Goal: Find specific page/section: Find specific page/section

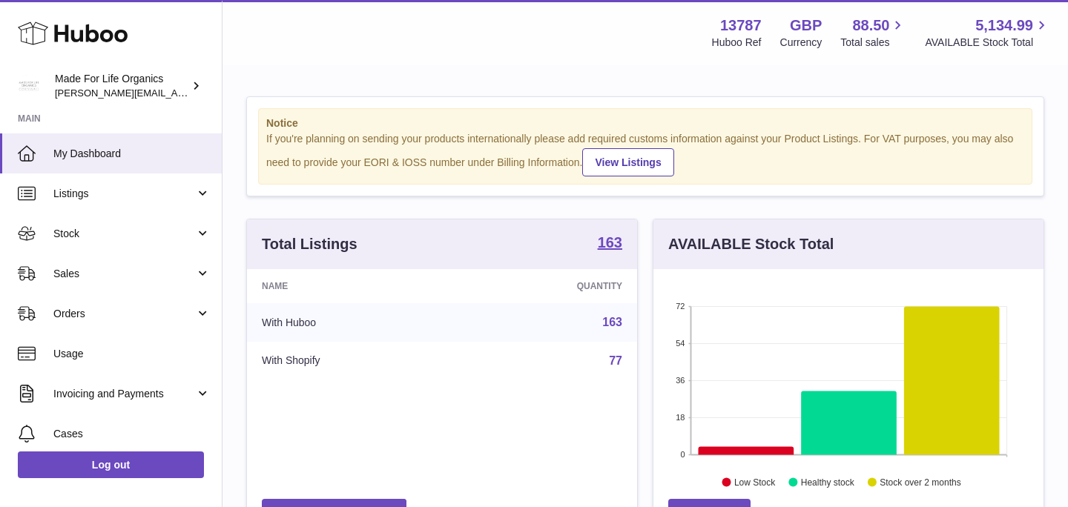
scroll to position [231, 390]
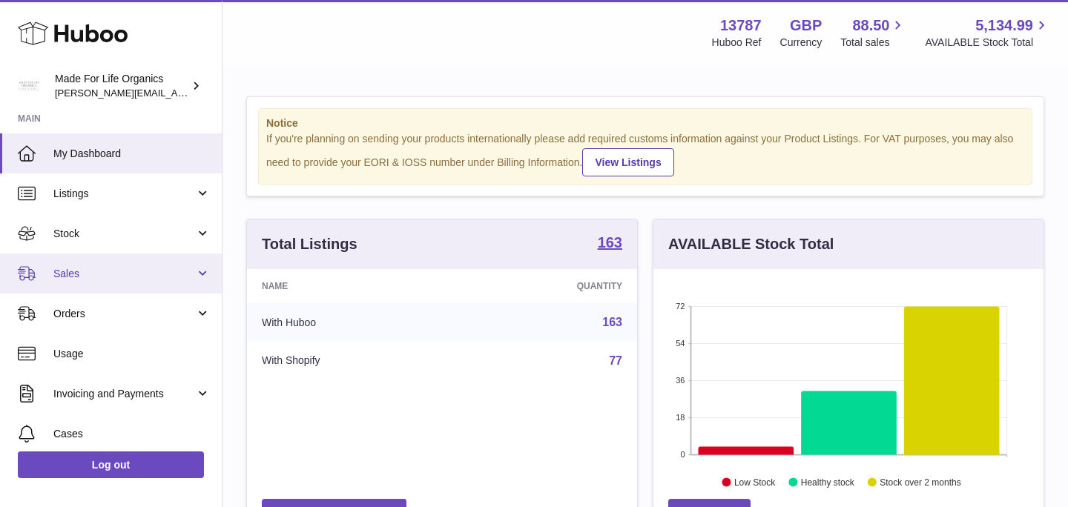
click at [199, 272] on link "Sales" at bounding box center [111, 274] width 222 height 40
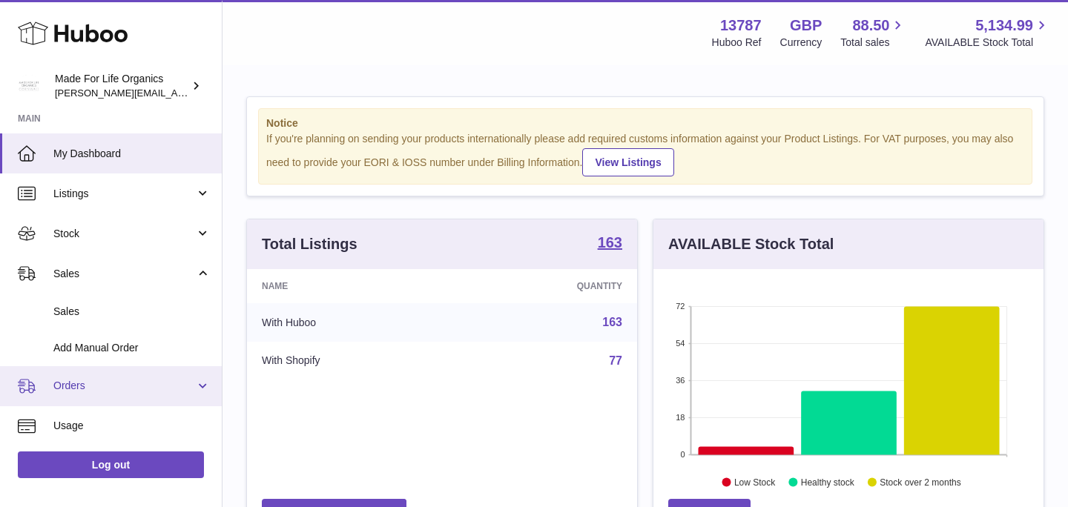
click at [200, 386] on link "Orders" at bounding box center [111, 386] width 222 height 40
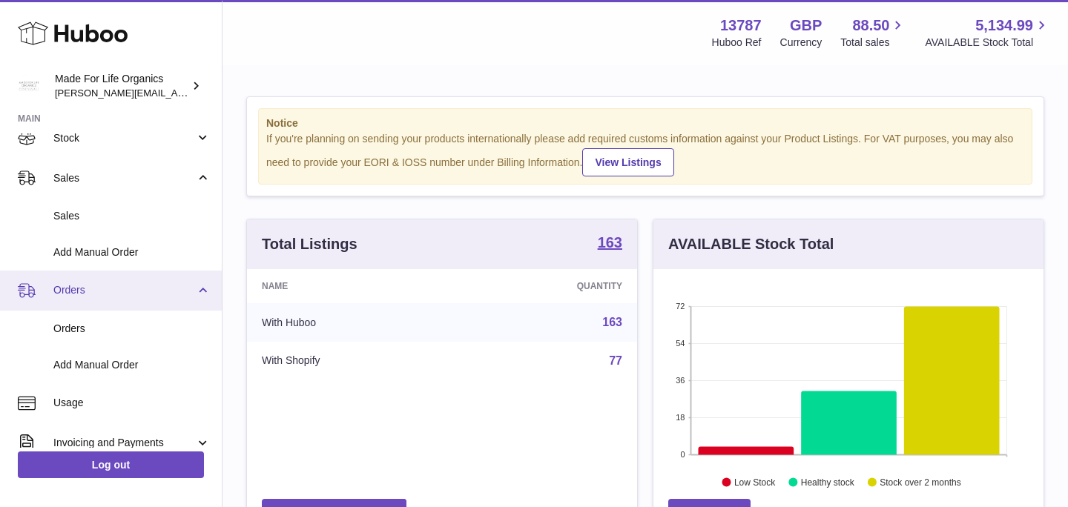
scroll to position [102, 0]
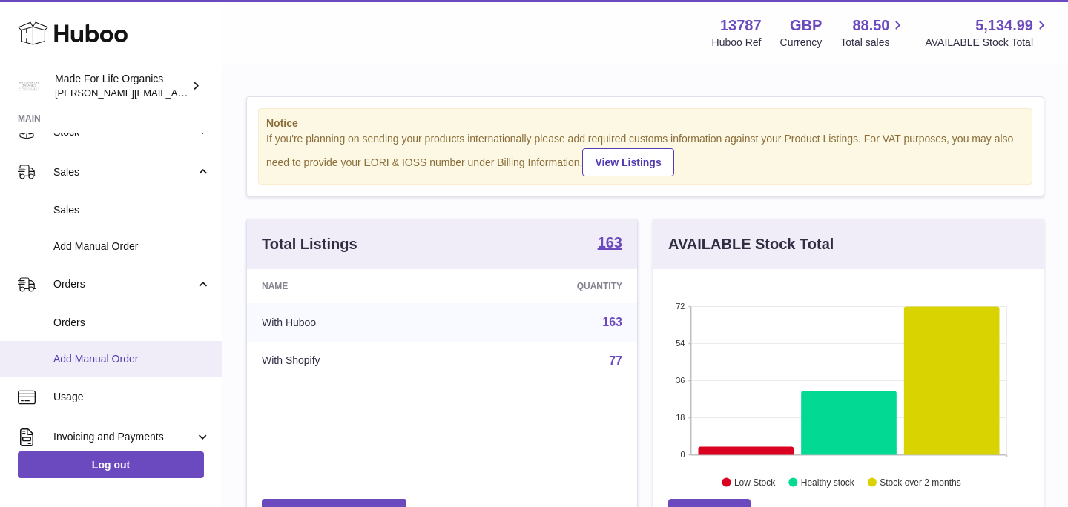
click at [100, 358] on span "Add Manual Order" at bounding box center [131, 359] width 157 height 14
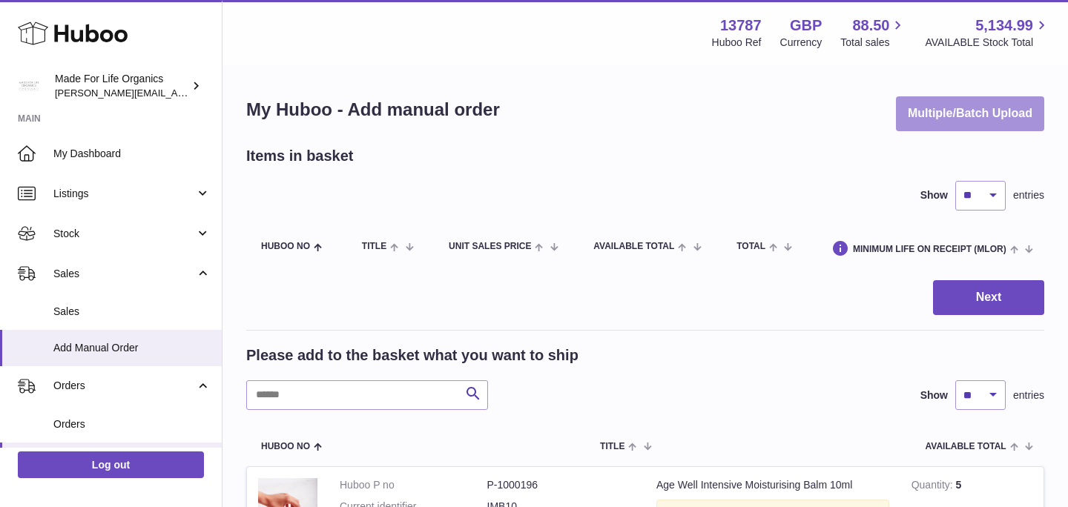
click at [969, 109] on button "Multiple/Batch Upload" at bounding box center [970, 113] width 148 height 35
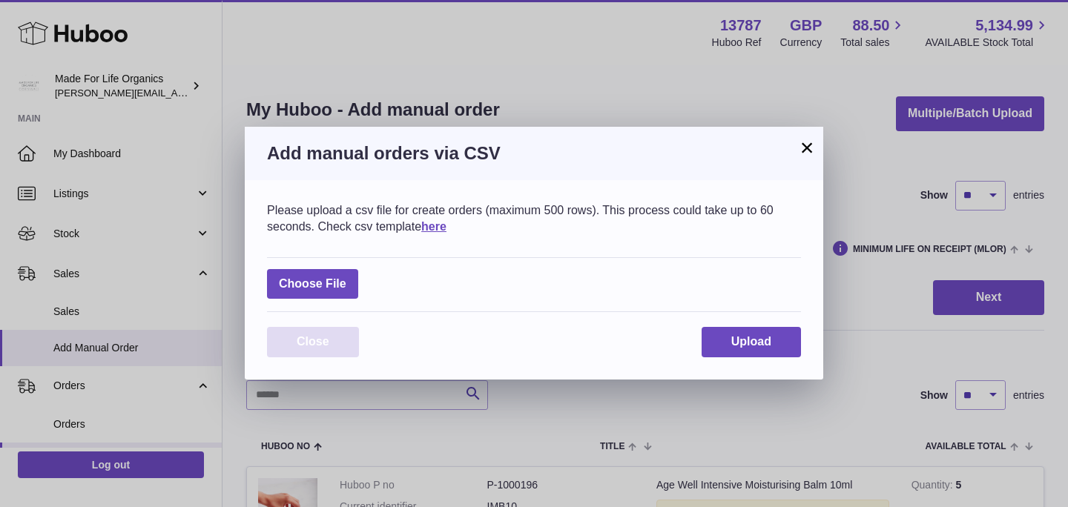
click at [313, 347] on span "Close" at bounding box center [313, 341] width 33 height 13
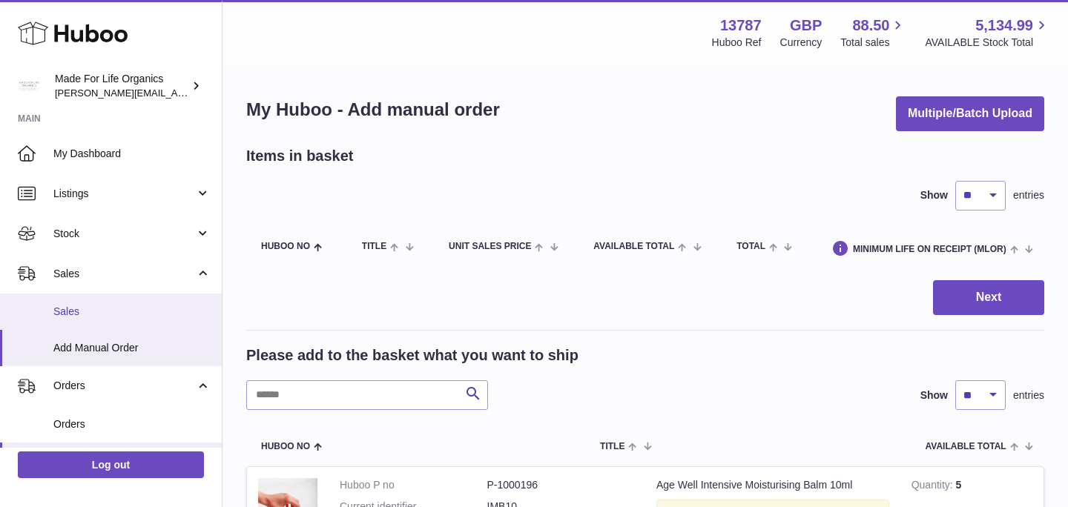
click at [97, 300] on link "Sales" at bounding box center [111, 312] width 222 height 36
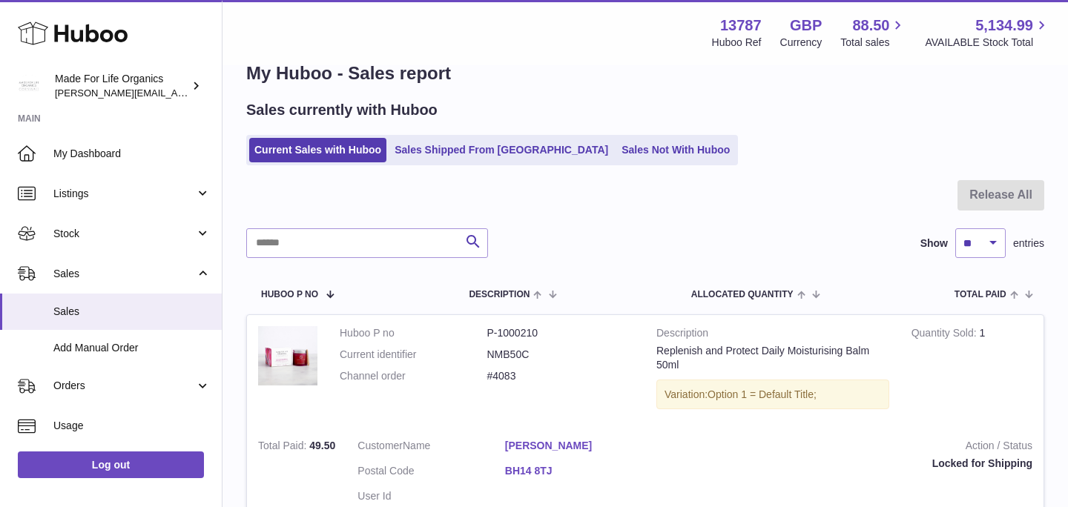
scroll to position [36, 0]
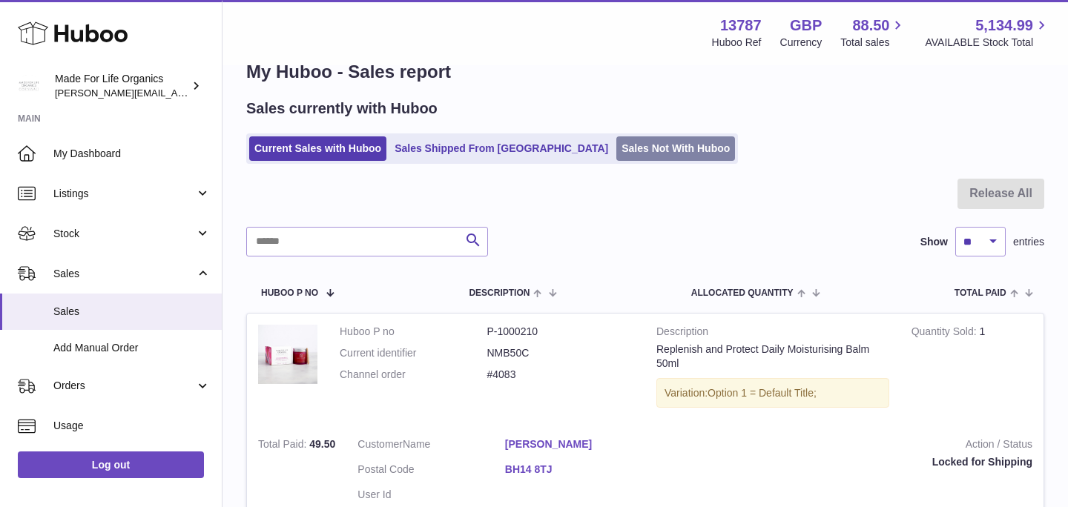
click at [637, 151] on link "Sales Not With Huboo" at bounding box center [675, 148] width 119 height 24
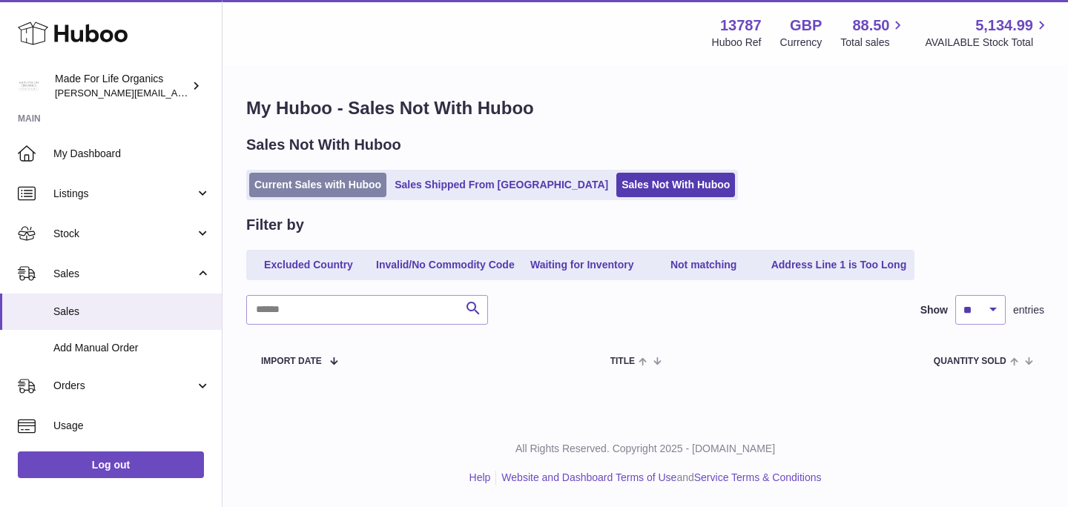
click at [294, 181] on link "Current Sales with Huboo" at bounding box center [317, 185] width 137 height 24
